Goal: Task Accomplishment & Management: Use online tool/utility

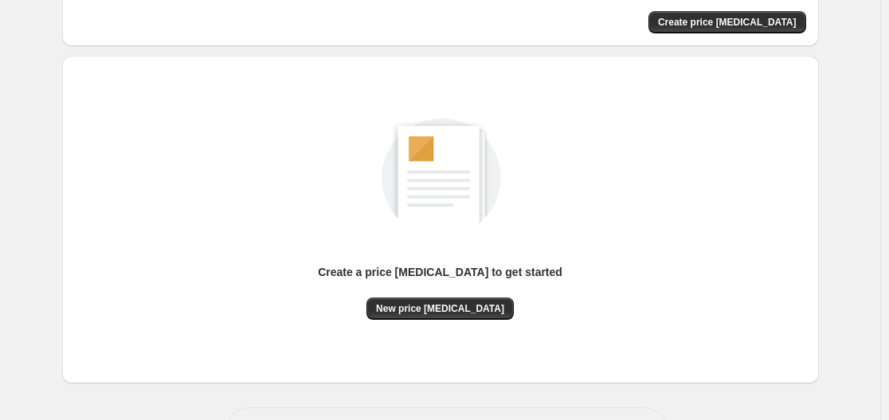
scroll to position [176, 0]
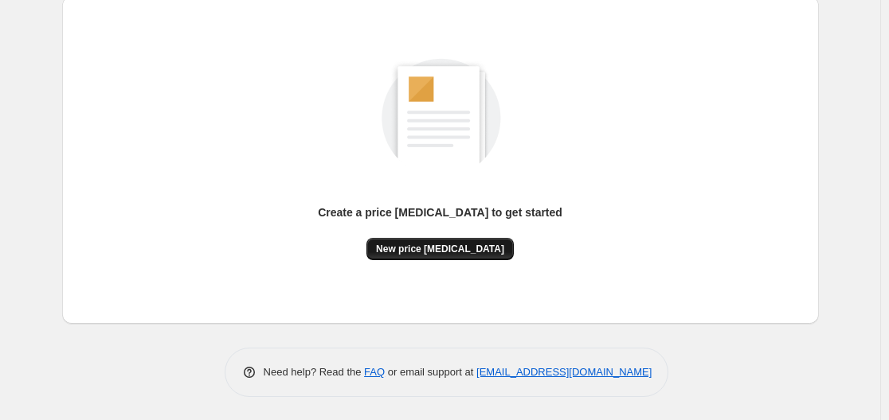
click at [429, 245] on span "New price [MEDICAL_DATA]" at bounding box center [440, 249] width 128 height 13
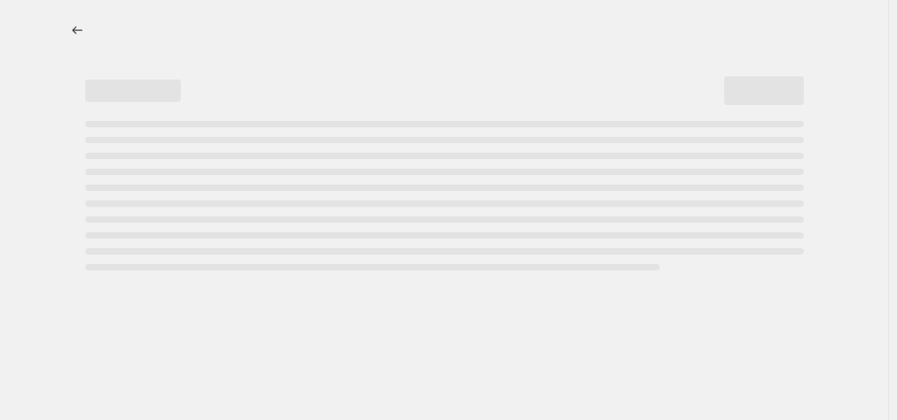
select select "percentage"
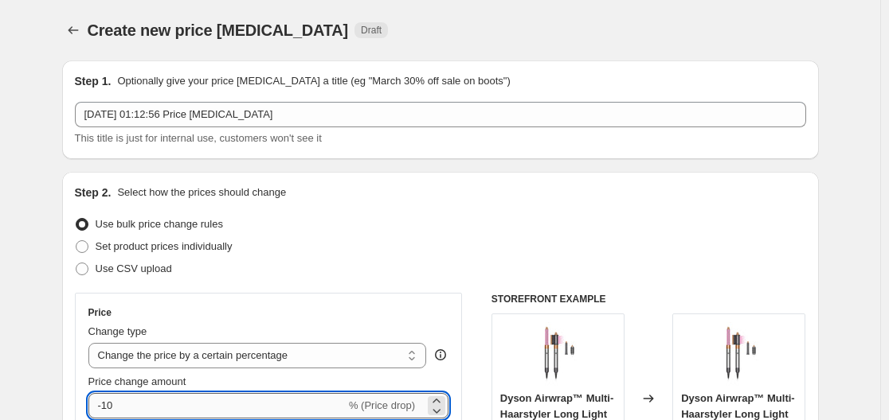
click at [237, 403] on input "-10" at bounding box center [216, 405] width 257 height 25
type input "-1"
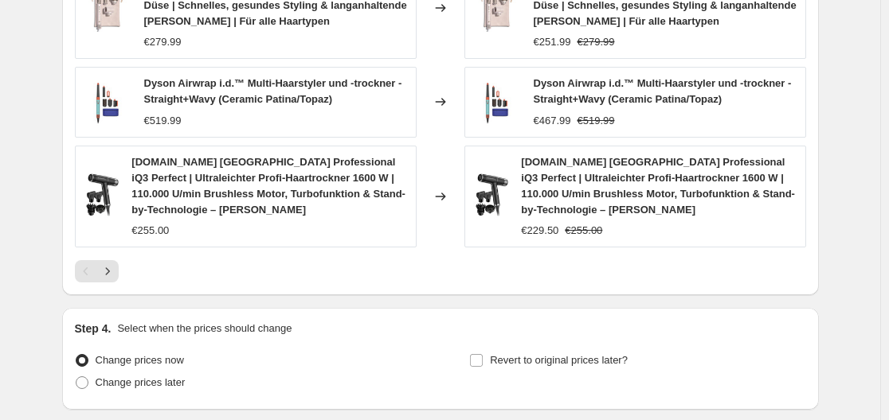
scroll to position [1293, 0]
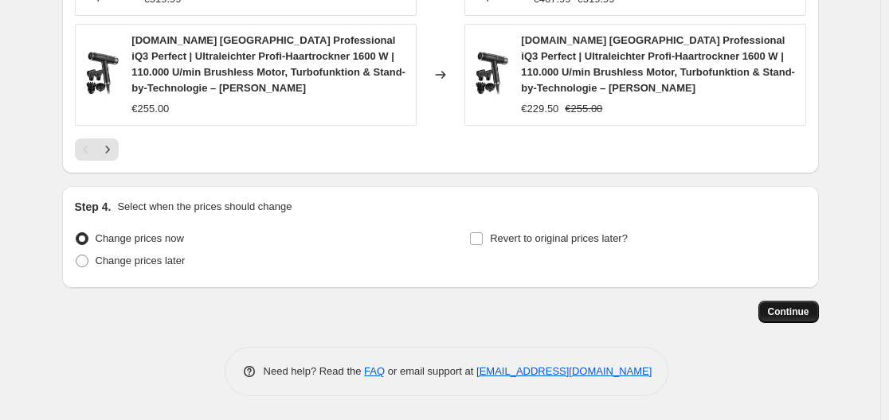
type input "-30"
click at [803, 315] on span "Continue" at bounding box center [788, 312] width 41 height 13
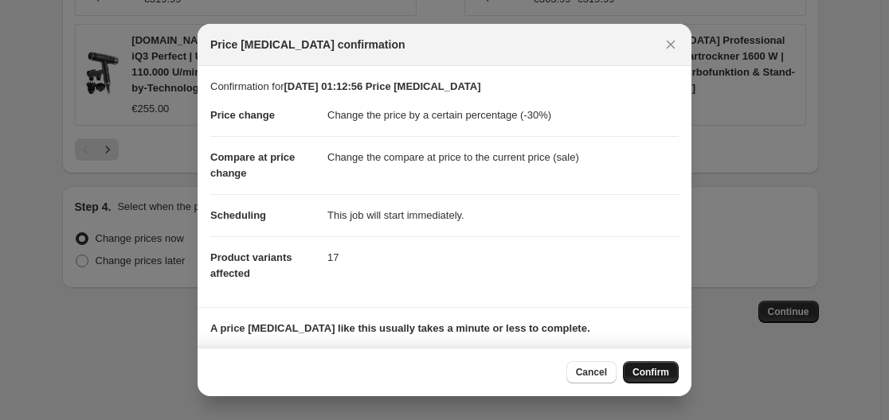
click at [664, 371] on span "Confirm" at bounding box center [650, 372] width 37 height 13
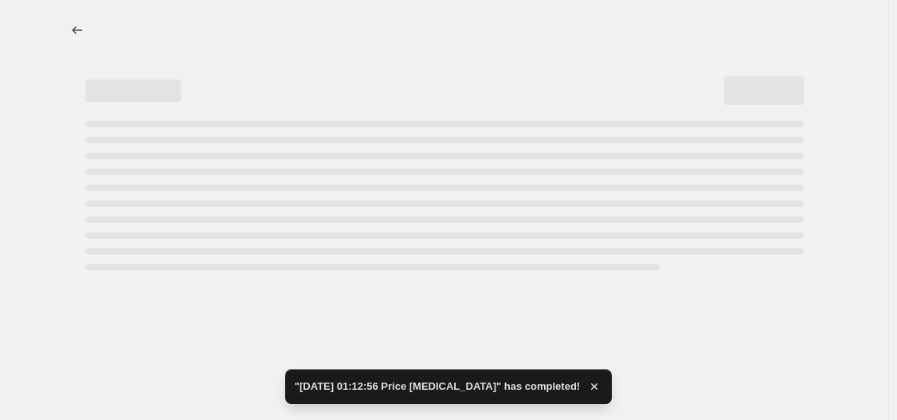
select select "percentage"
